Goal: Information Seeking & Learning: Compare options

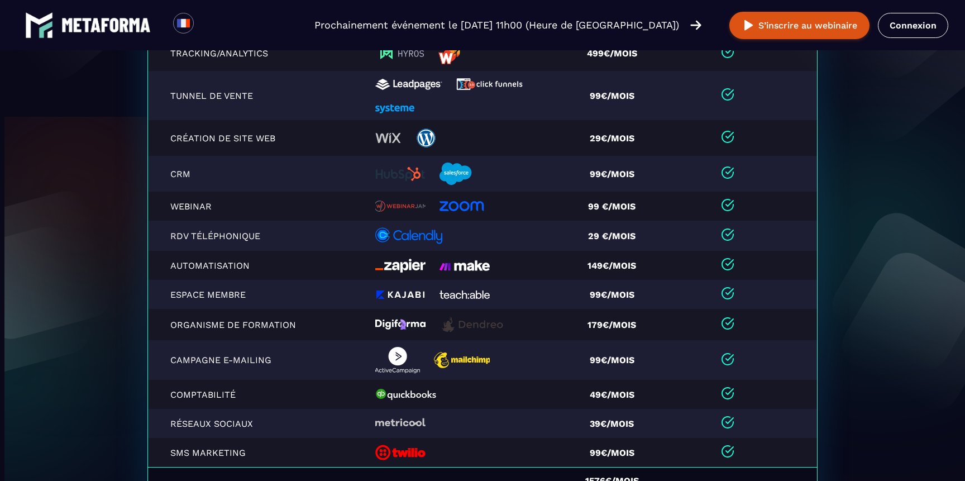
scroll to position [2381, 0]
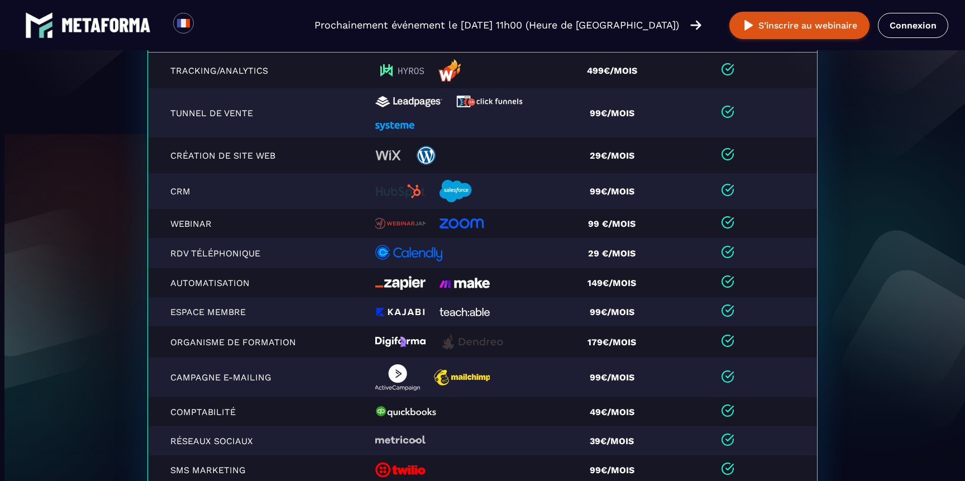
click at [385, 124] on img at bounding box center [394, 126] width 39 height 9
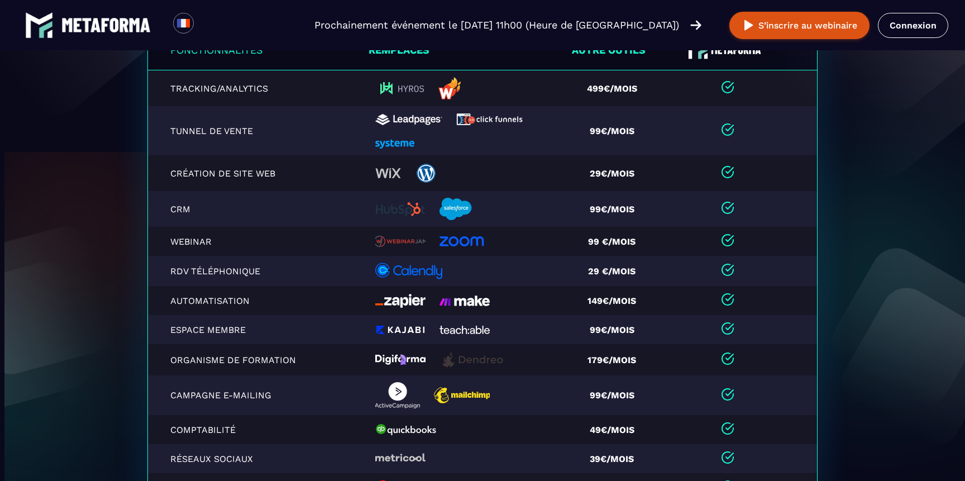
click at [385, 140] on img at bounding box center [394, 144] width 39 height 9
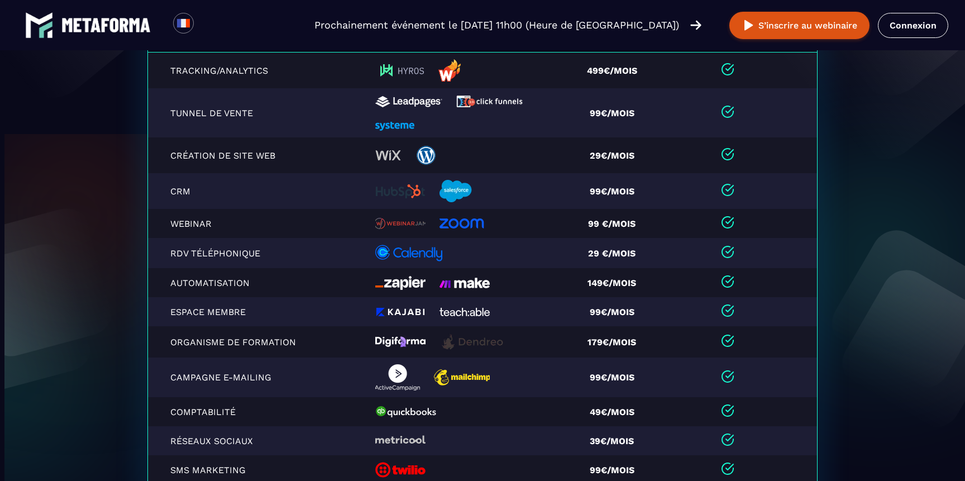
click at [385, 124] on img at bounding box center [394, 126] width 39 height 9
drag, startPoint x: 442, startPoint y: 122, endPoint x: 353, endPoint y: 131, distance: 89.2
click at [353, 131] on tr "Tunnel de vente 99€/mois" at bounding box center [482, 112] width 669 height 49
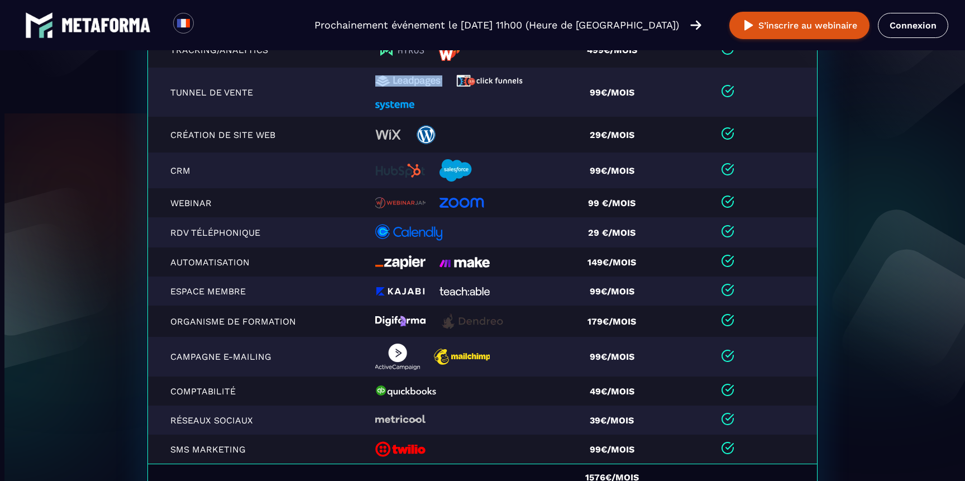
scroll to position [2357, 0]
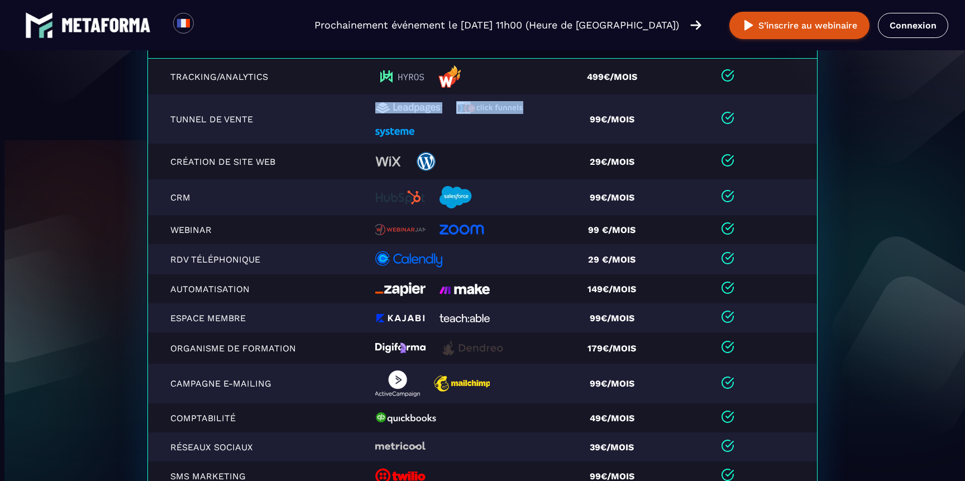
drag, startPoint x: 362, startPoint y: 123, endPoint x: 390, endPoint y: 134, distance: 29.9
click at [390, 134] on tr "Tunnel de vente 99€/mois" at bounding box center [482, 118] width 669 height 49
click at [389, 76] on img at bounding box center [399, 76] width 49 height 22
click at [376, 68] on img at bounding box center [399, 76] width 49 height 22
click at [902, 120] on img at bounding box center [842, 7] width 245 height 349
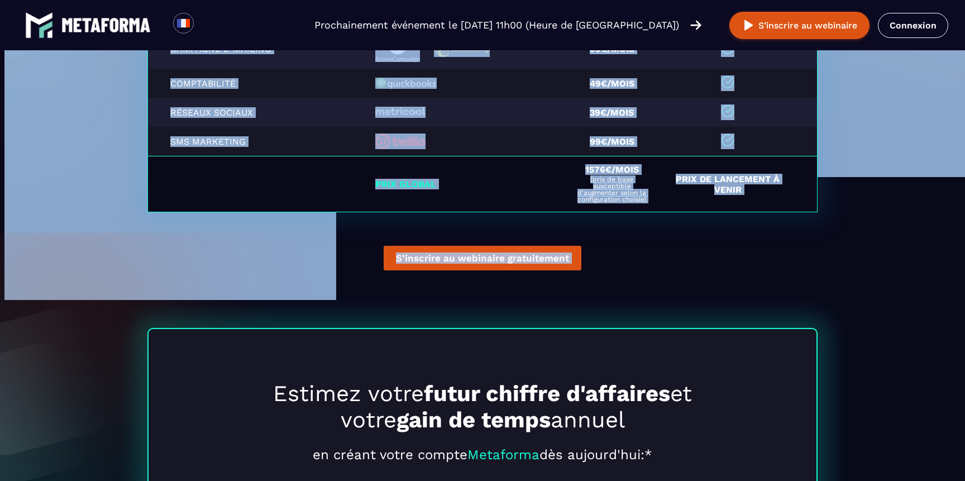
scroll to position [2693, 0]
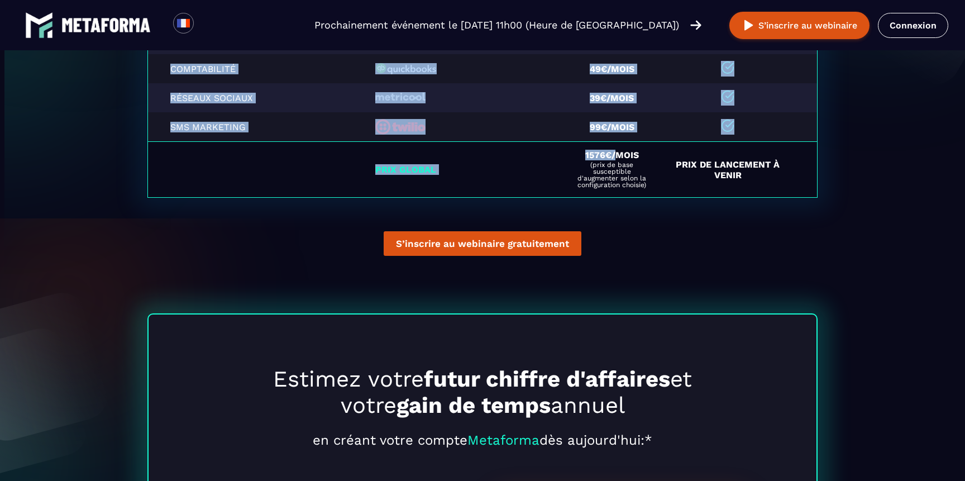
drag, startPoint x: 390, startPoint y: 128, endPoint x: 605, endPoint y: 146, distance: 215.7
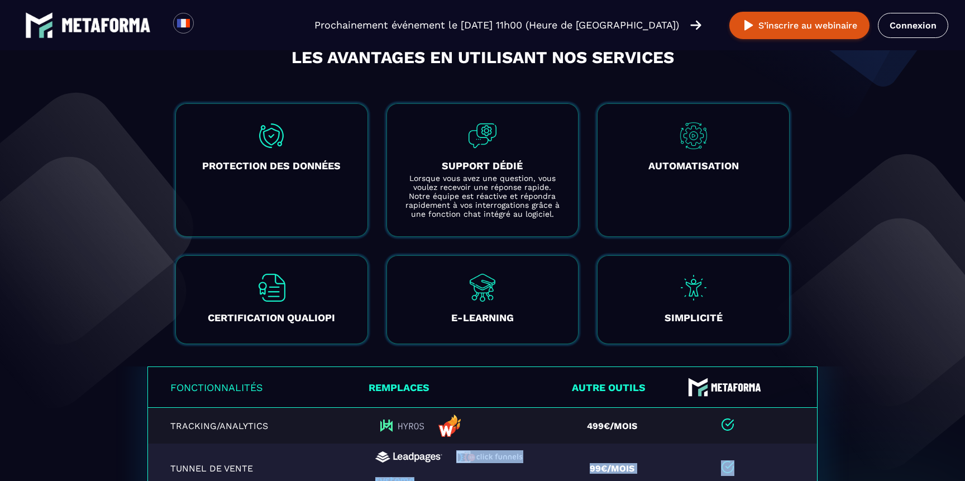
scroll to position [2189, 0]
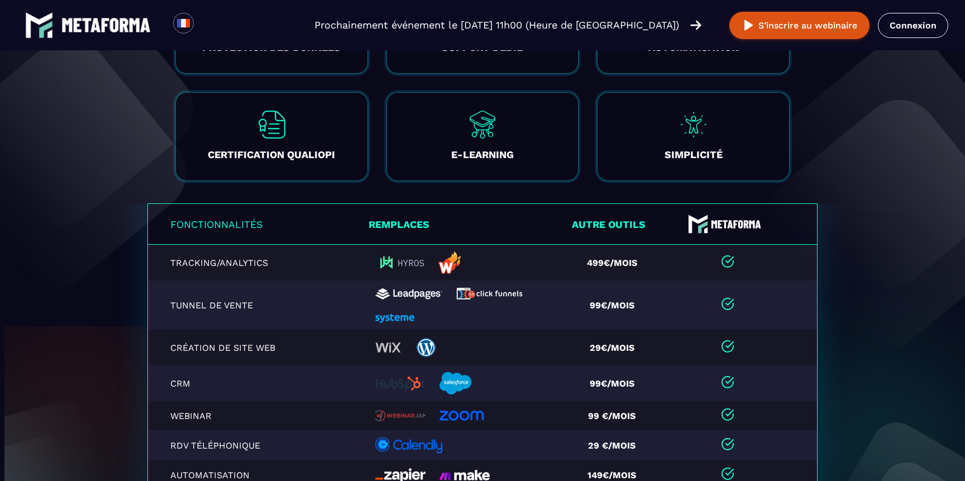
click at [490, 329] on td at bounding box center [467, 304] width 199 height 49
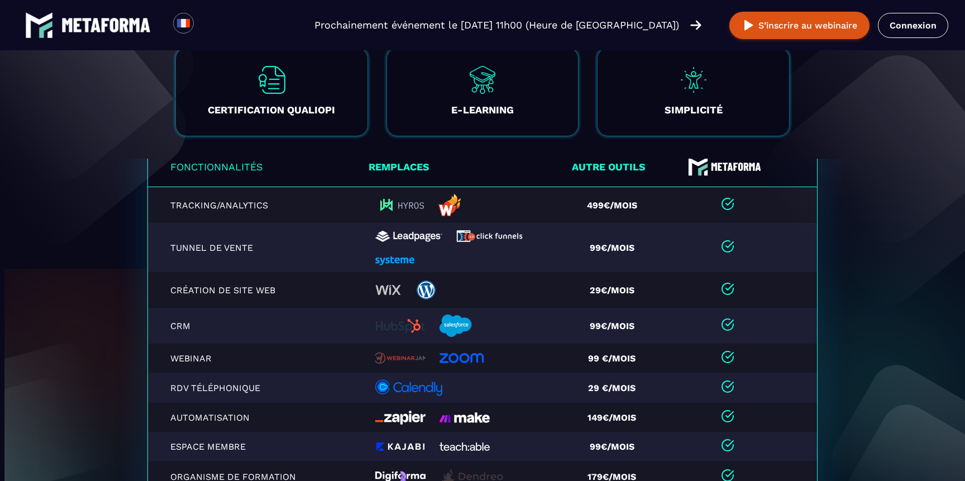
scroll to position [2215, 0]
drag, startPoint x: 386, startPoint y: 205, endPoint x: 592, endPoint y: 22, distance: 275.2
